Goal: Complete application form

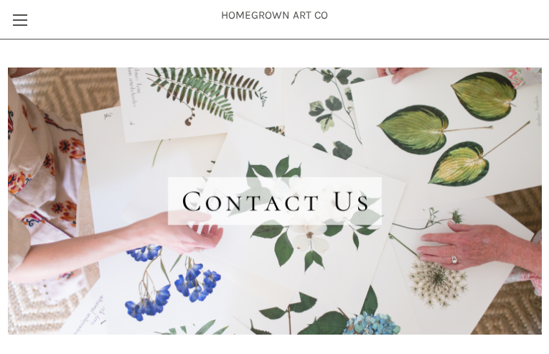
type input "VFkLaUCrCY"
type input "[EMAIL_ADDRESS][DOMAIN_NAME]"
type input "GklvHhNwXCqCU"
type input "WdovFbVaRS"
type input "sebucegare06@gmail.com"
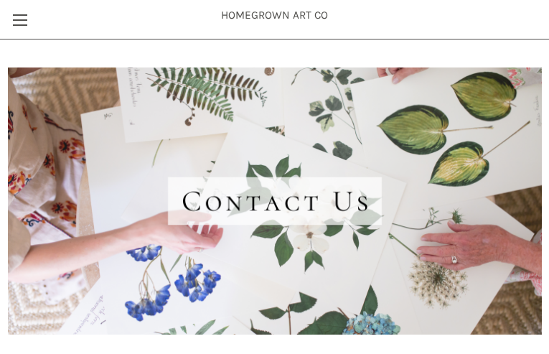
type input "bOJWMgmTXN"
